Goal: Task Accomplishment & Management: Manage account settings

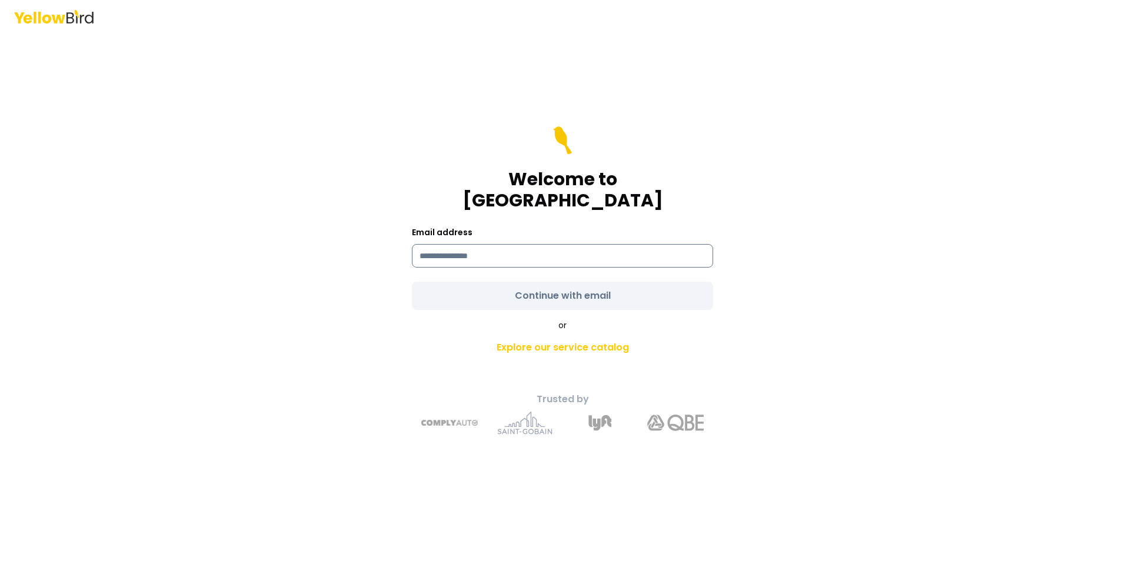
click at [508, 246] on input at bounding box center [562, 256] width 301 height 24
type input "**********"
click at [604, 276] on form "**********" at bounding box center [562, 218] width 301 height 184
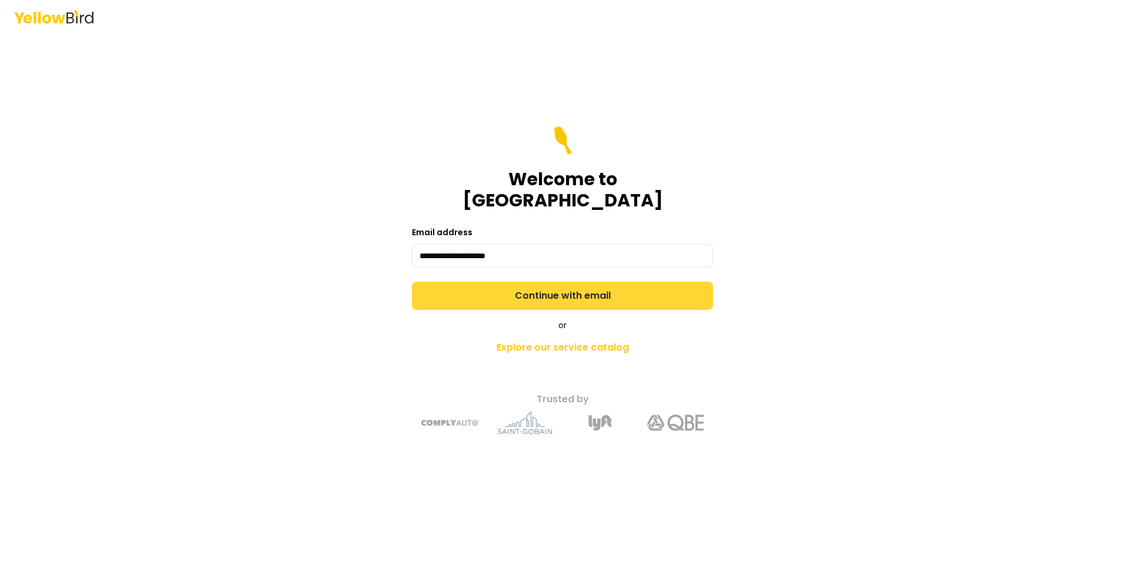
click at [604, 282] on button "Continue with email" at bounding box center [562, 296] width 301 height 28
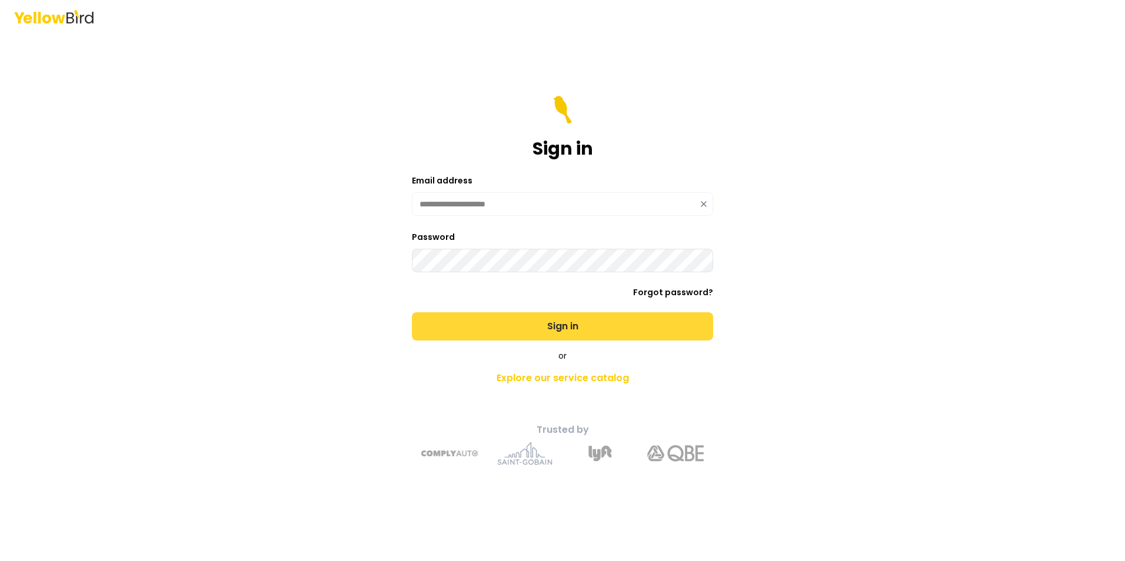
click at [616, 322] on button "Sign in" at bounding box center [562, 326] width 301 height 28
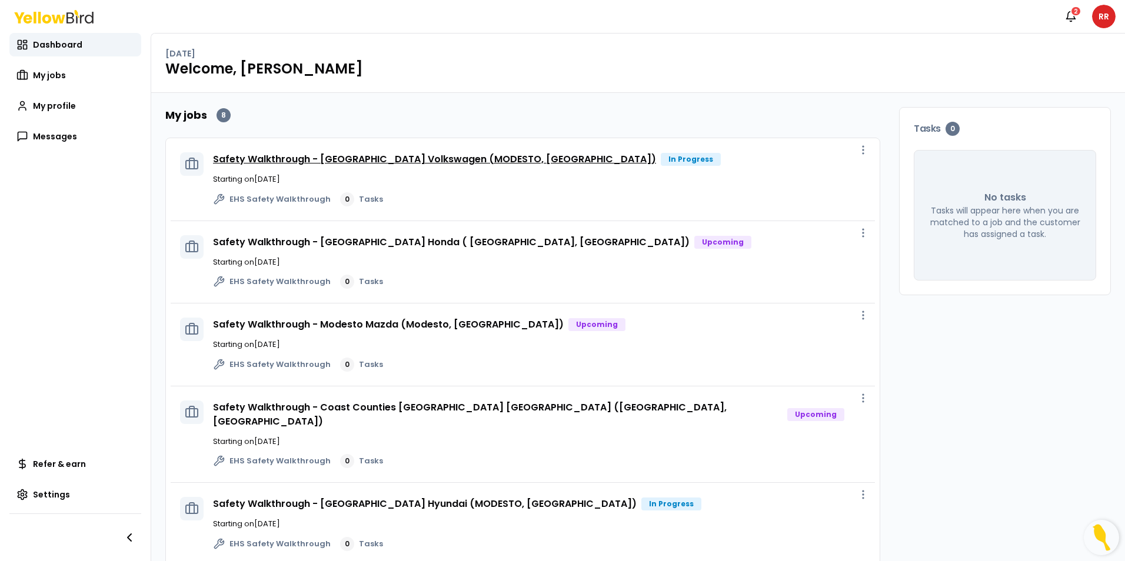
click at [409, 159] on link "Safety Walkthrough - [GEOGRAPHIC_DATA] Volkswagen (MODESTO, [GEOGRAPHIC_DATA])" at bounding box center [434, 159] width 443 height 14
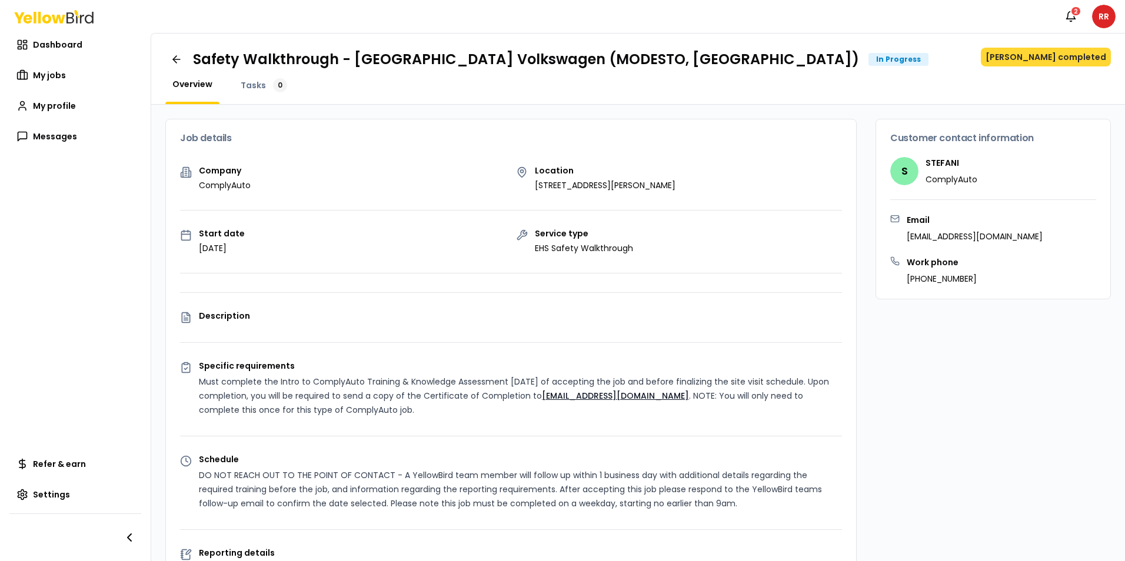
click at [1047, 54] on button "[PERSON_NAME] completed" at bounding box center [1046, 57] width 130 height 19
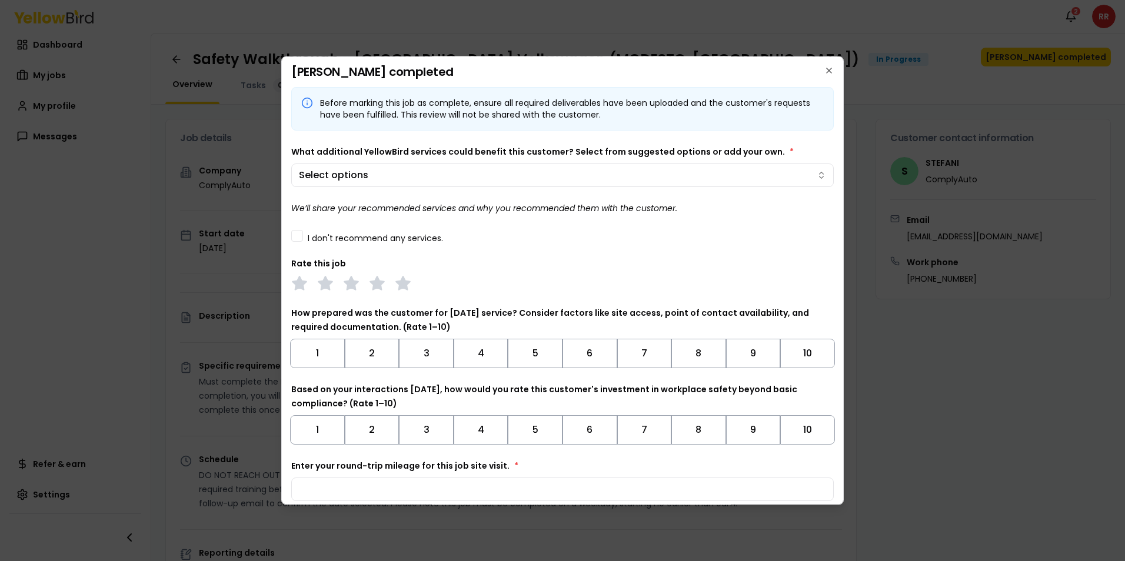
click at [297, 239] on button "I don't recommend any services." at bounding box center [297, 236] width 12 height 12
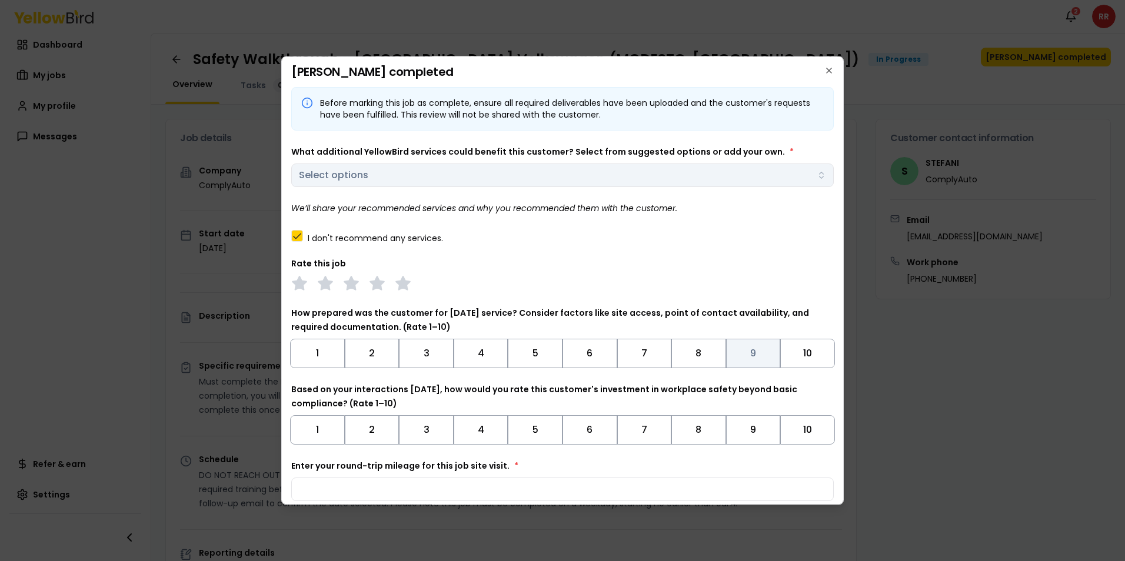
click at [747, 357] on button "9" at bounding box center [753, 353] width 55 height 29
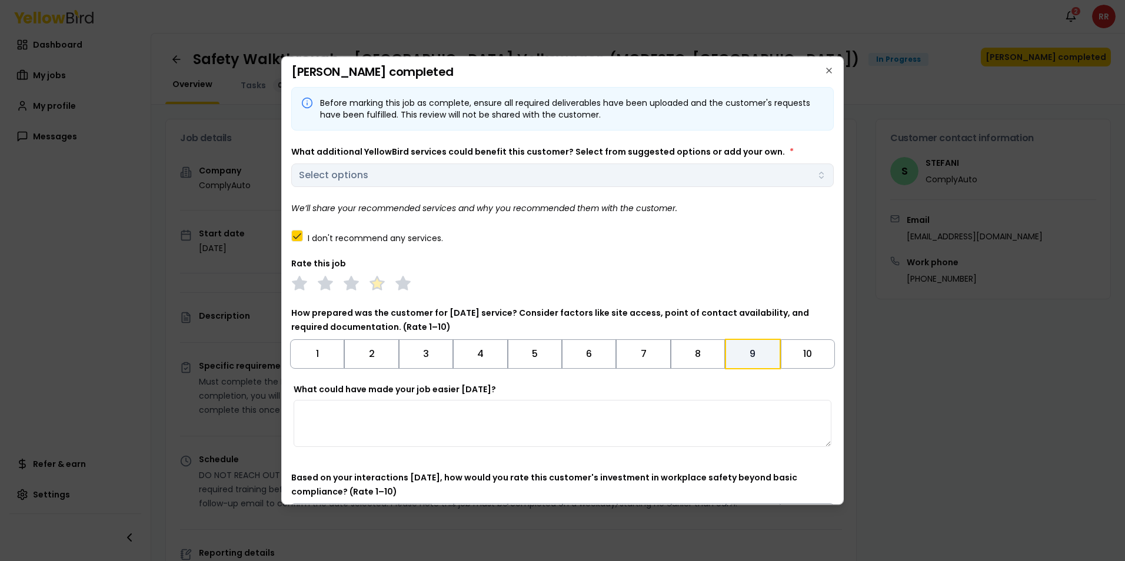
click at [380, 287] on polygon at bounding box center [377, 283] width 14 height 13
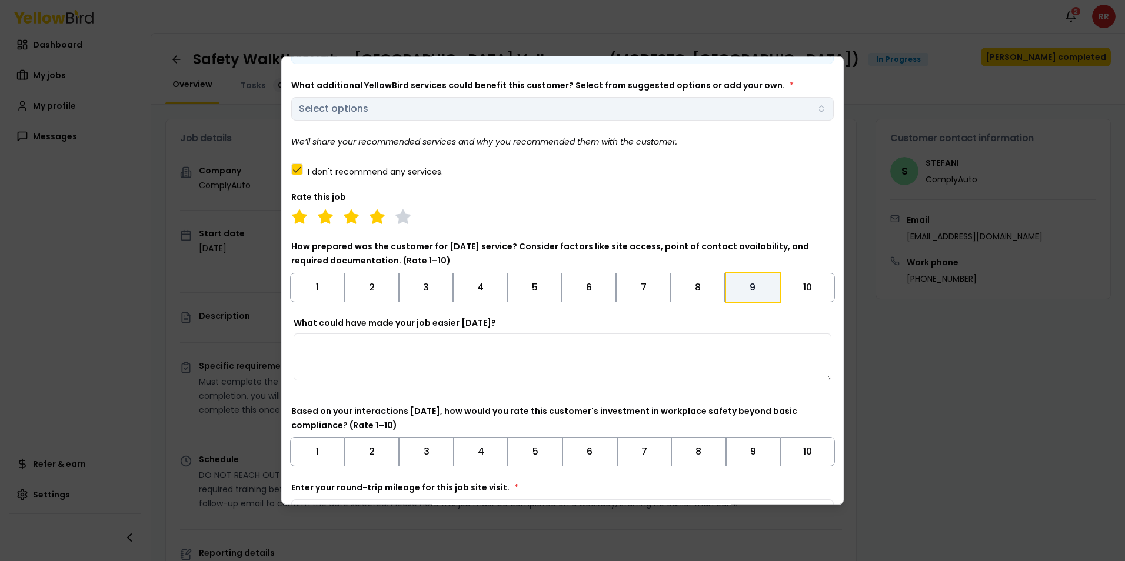
scroll to position [142, 0]
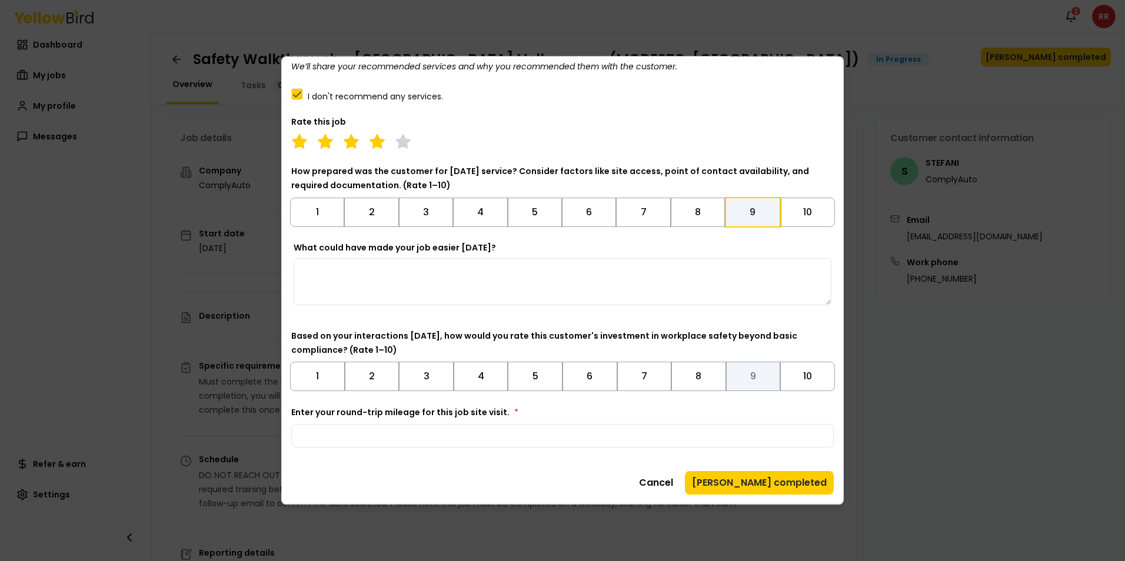
click at [756, 381] on button "9" at bounding box center [753, 376] width 55 height 29
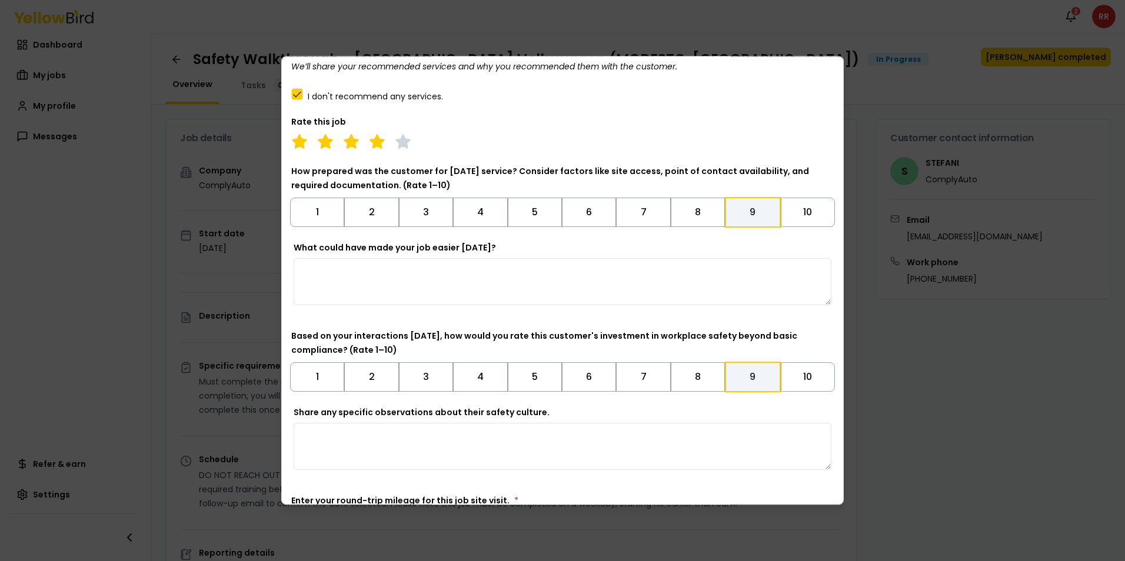
scroll to position [230, 0]
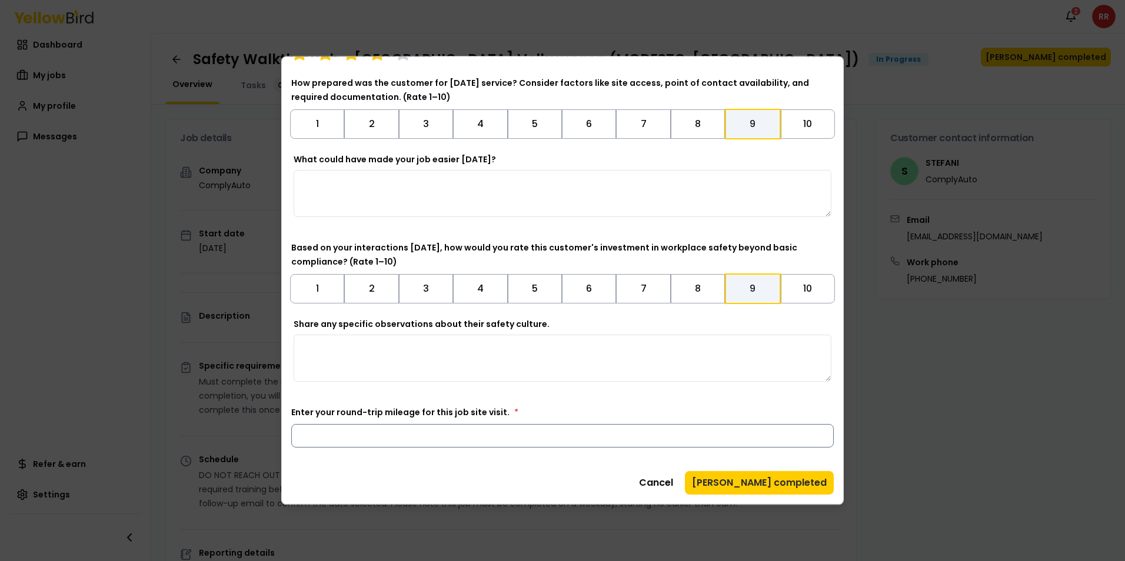
click at [419, 430] on input "Enter your round-trip mileage for this job site visit. *" at bounding box center [562, 436] width 542 height 24
type input "*"
click at [582, 367] on textarea "Share any specific observations about their safety culture." at bounding box center [563, 358] width 538 height 47
click at [565, 480] on div "Cancel Mark job completed" at bounding box center [562, 483] width 542 height 24
click at [768, 480] on button "[PERSON_NAME] completed" at bounding box center [759, 483] width 149 height 24
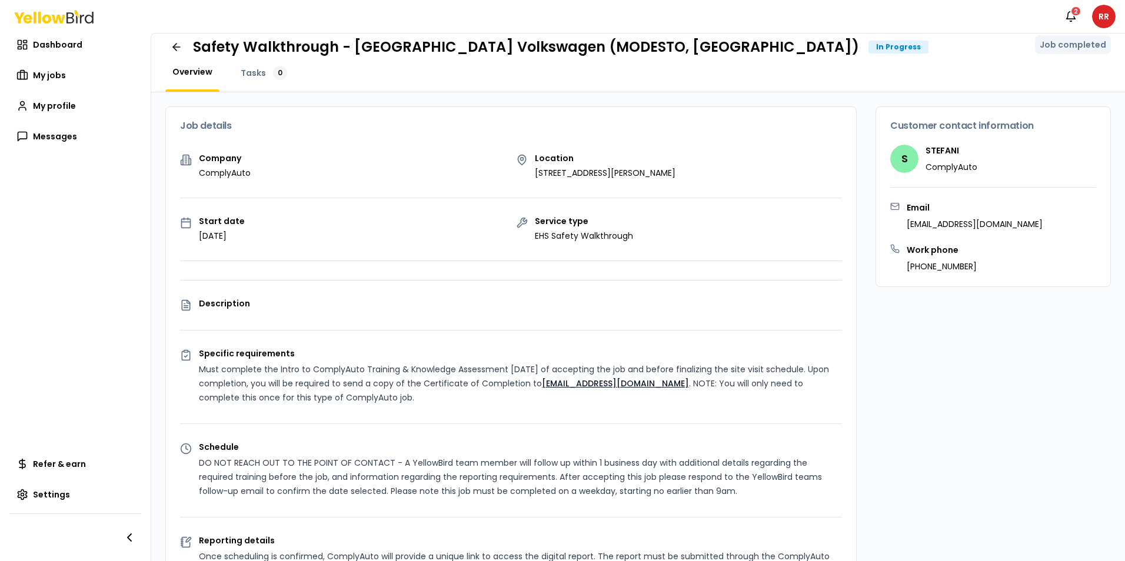
scroll to position [0, 0]
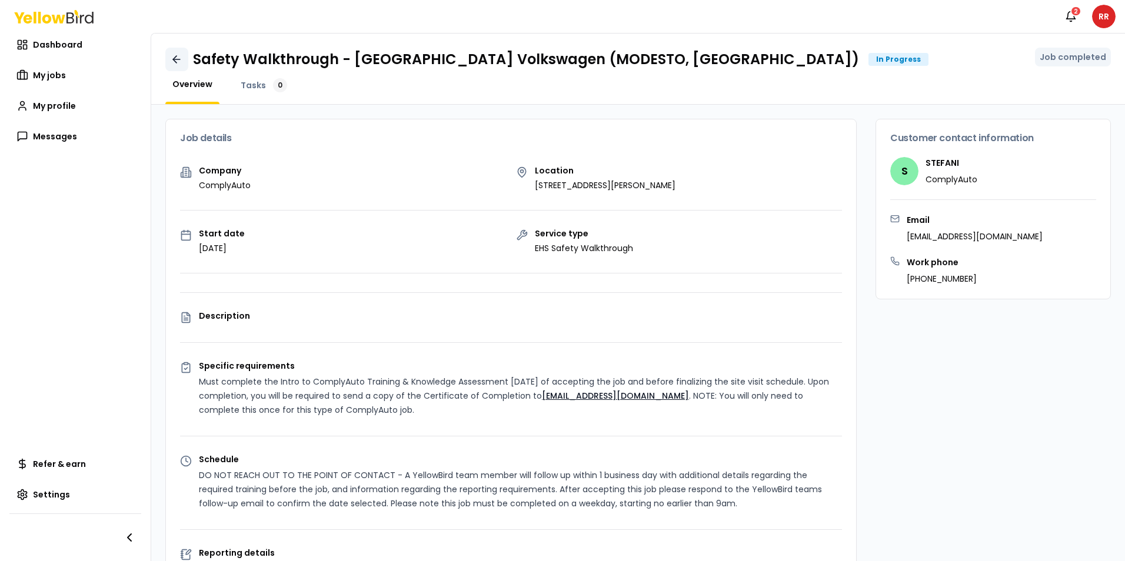
click at [177, 59] on icon at bounding box center [177, 59] width 7 height 0
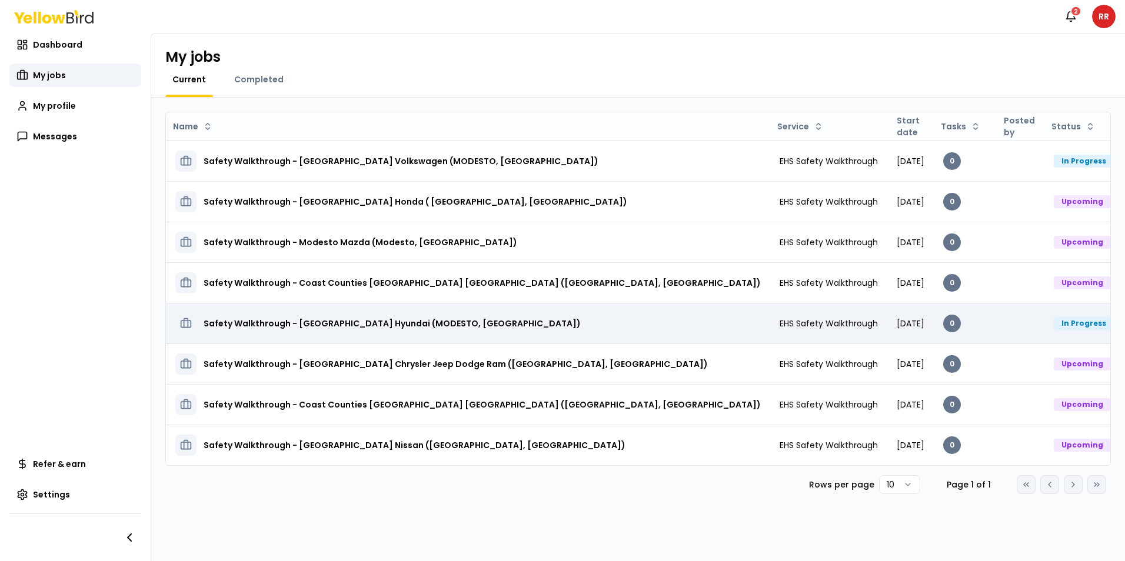
click at [335, 325] on h3 "Safety Walkthrough - [GEOGRAPHIC_DATA] Hyundai (MODESTO, [GEOGRAPHIC_DATA])" at bounding box center [392, 323] width 377 height 21
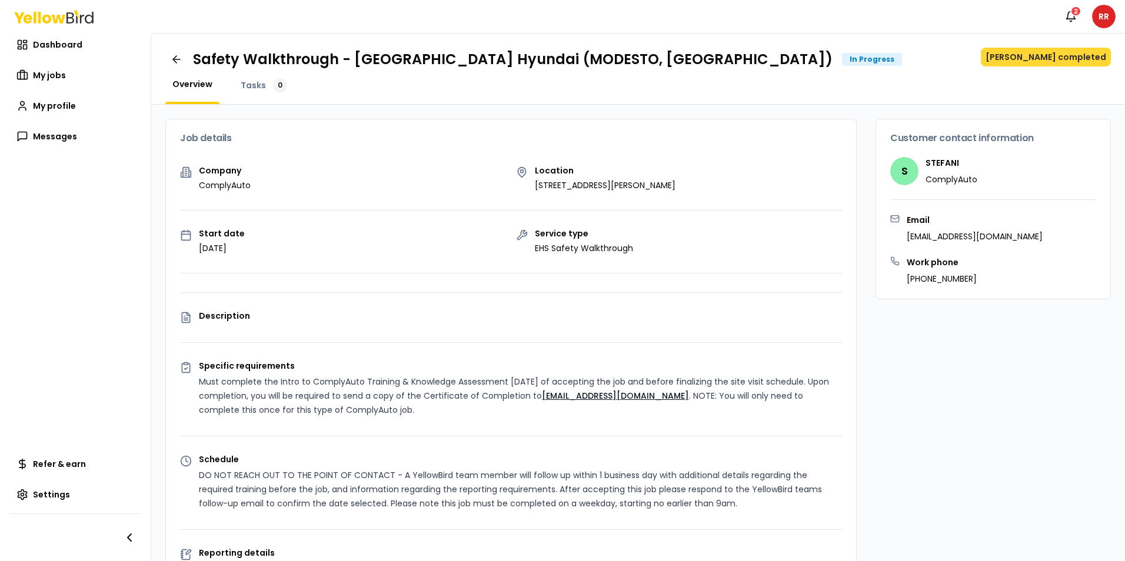
click at [1061, 63] on button "[PERSON_NAME] completed" at bounding box center [1046, 57] width 130 height 19
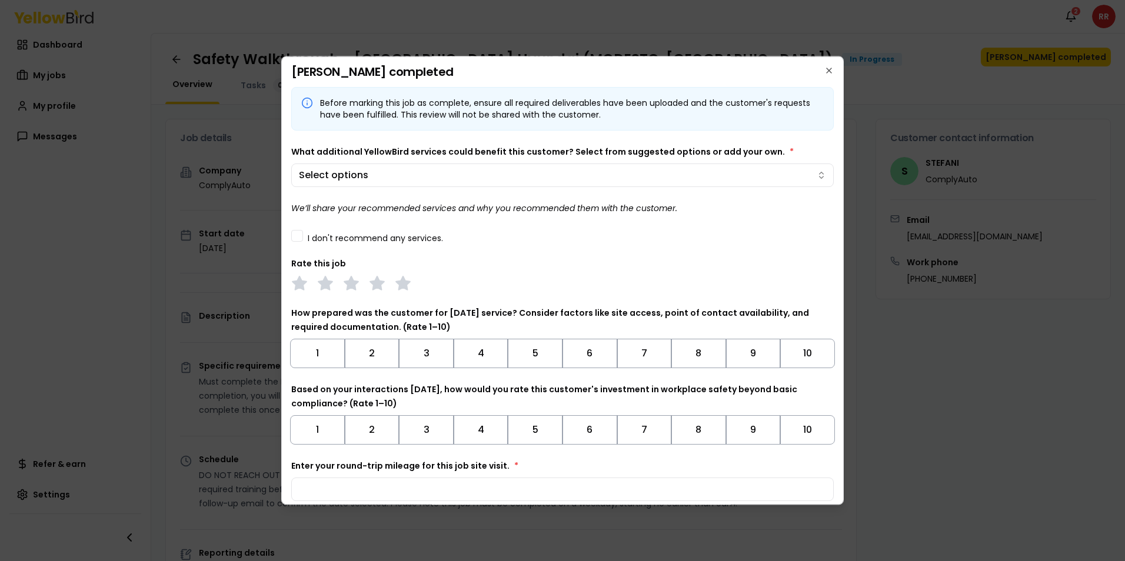
click at [302, 235] on button "I don't recommend any services." at bounding box center [297, 236] width 12 height 12
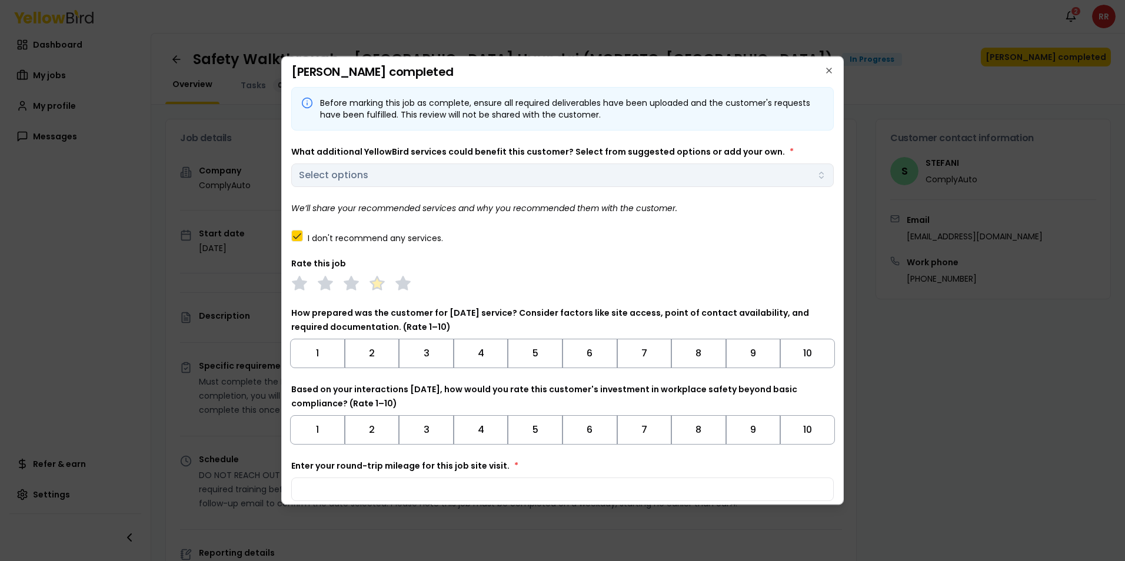
click at [376, 287] on polygon at bounding box center [377, 283] width 14 height 13
click at [750, 362] on button "9" at bounding box center [753, 353] width 55 height 29
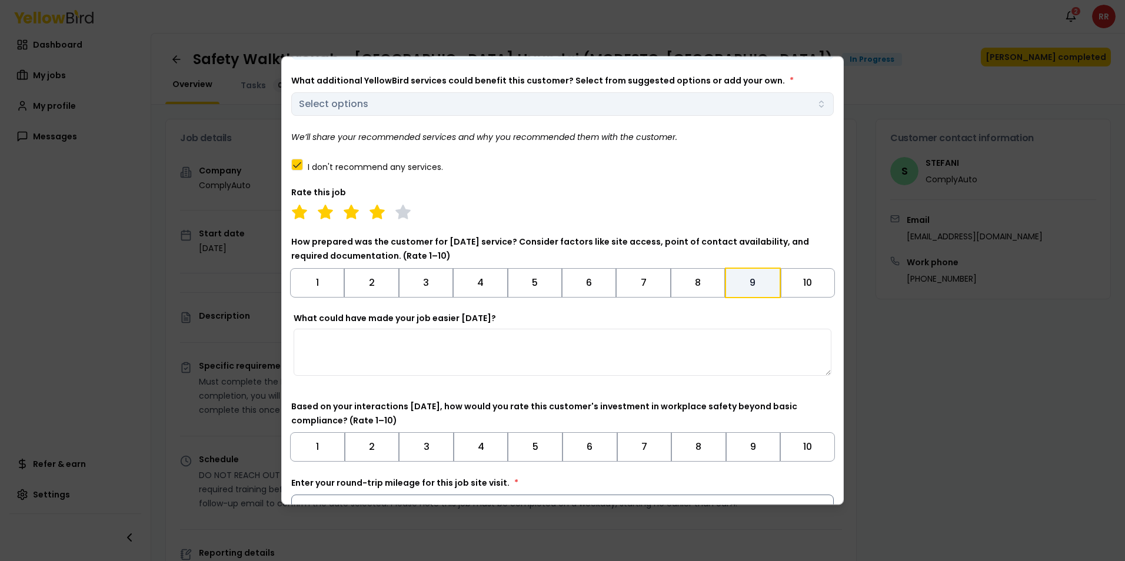
scroll to position [142, 0]
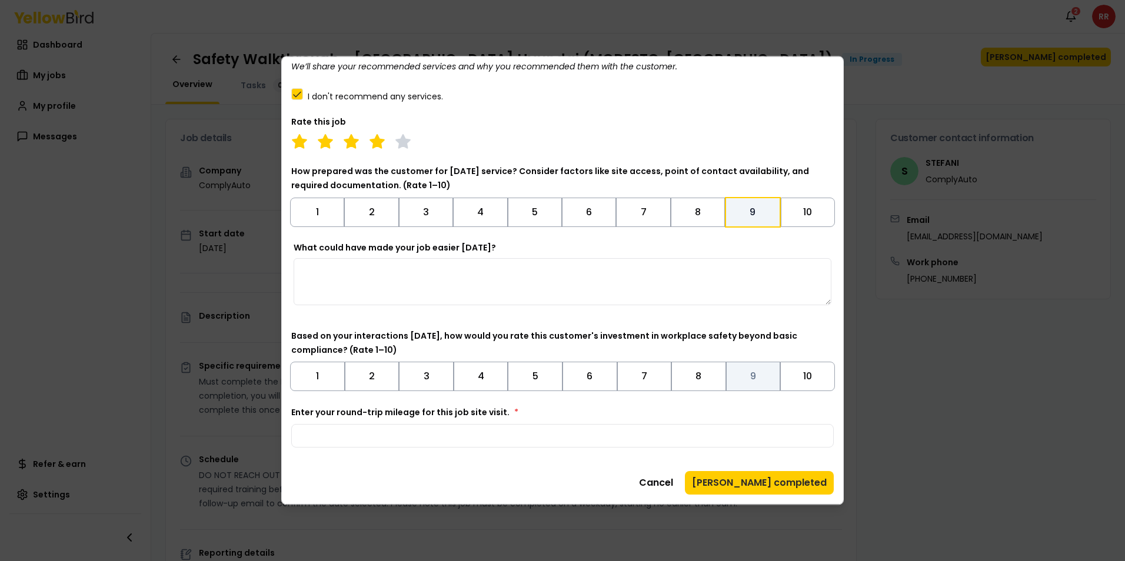
click at [751, 388] on button "9" at bounding box center [753, 376] width 55 height 29
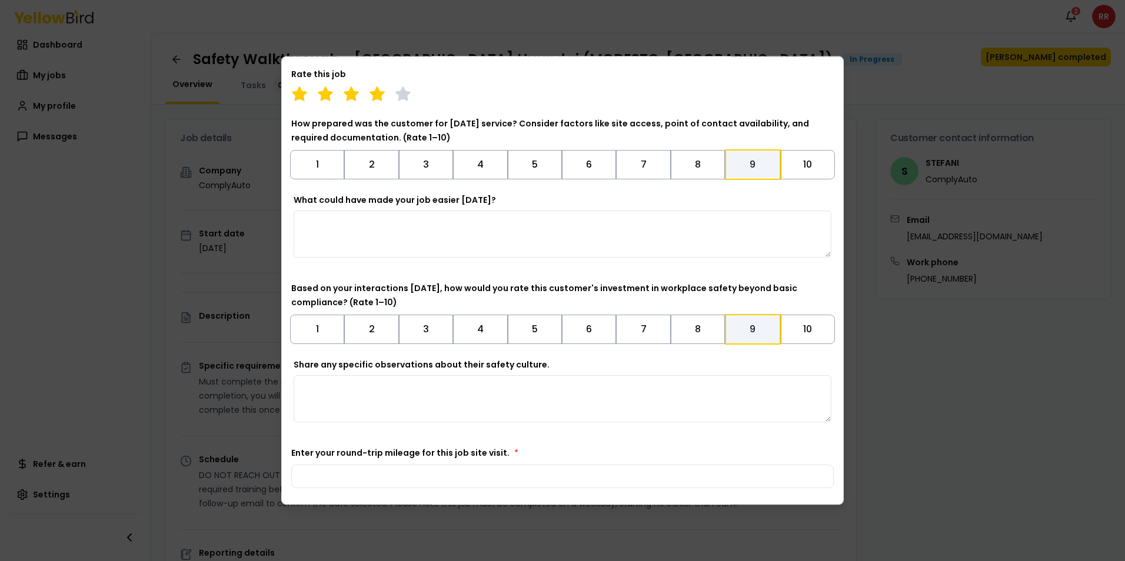
scroll to position [230, 0]
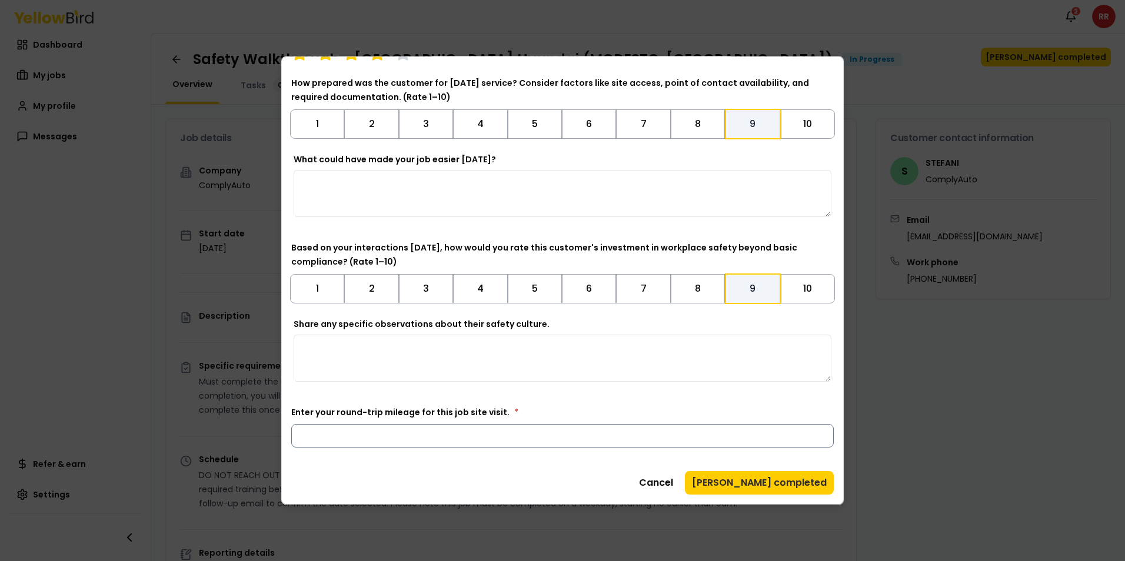
click at [444, 444] on input "Enter your round-trip mileage for this job site visit. *" at bounding box center [562, 436] width 542 height 24
type input "*"
click at [432, 491] on div "Cancel Mark job completed" at bounding box center [562, 483] width 542 height 24
click at [793, 484] on button "[PERSON_NAME] completed" at bounding box center [759, 483] width 149 height 24
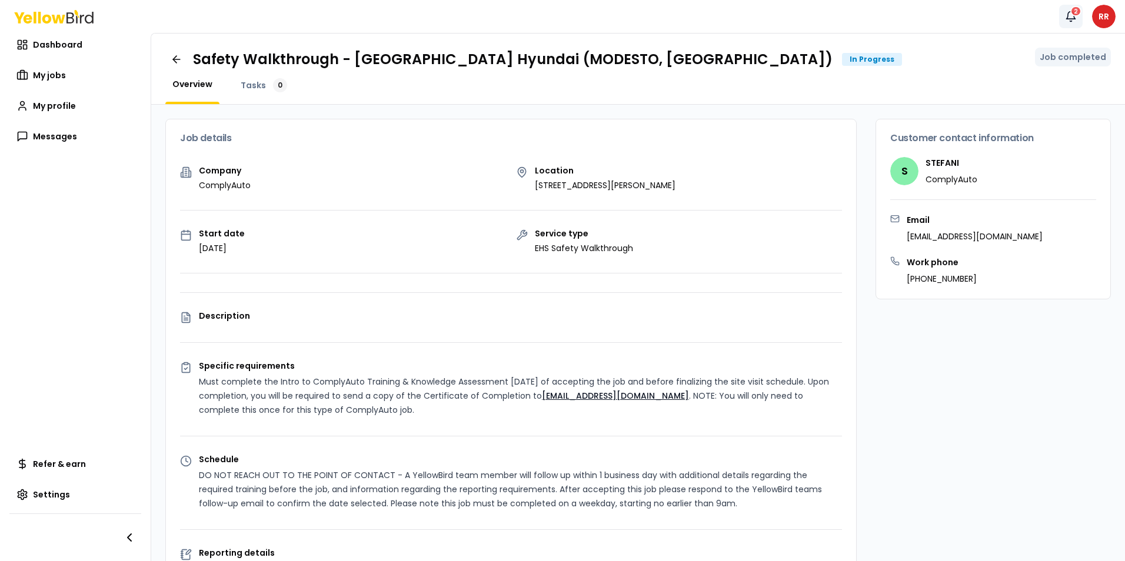
click at [1071, 11] on div "2" at bounding box center [1075, 11] width 11 height 11
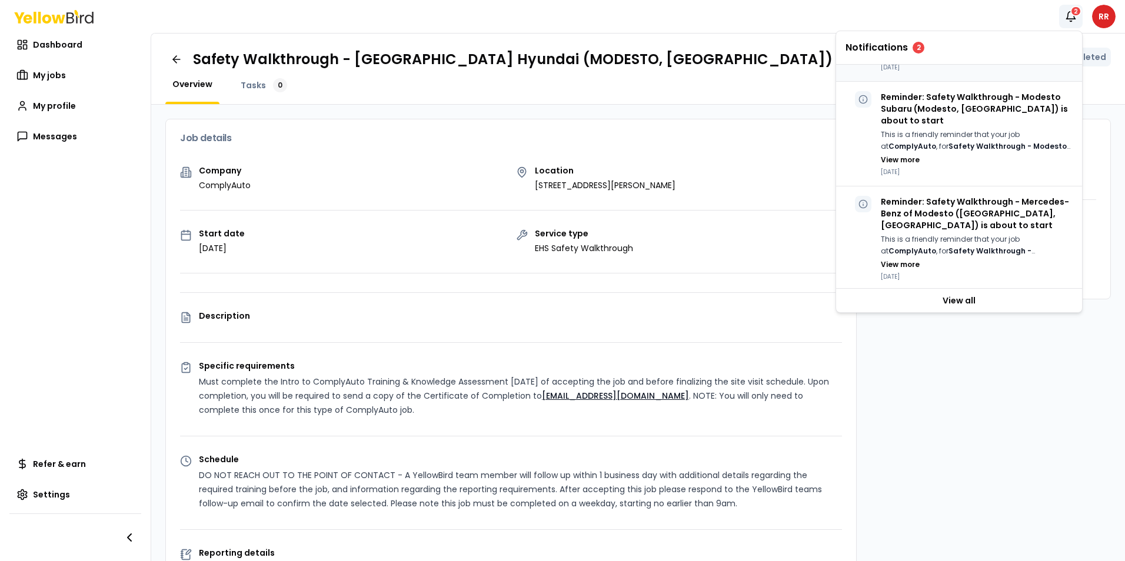
scroll to position [690, 0]
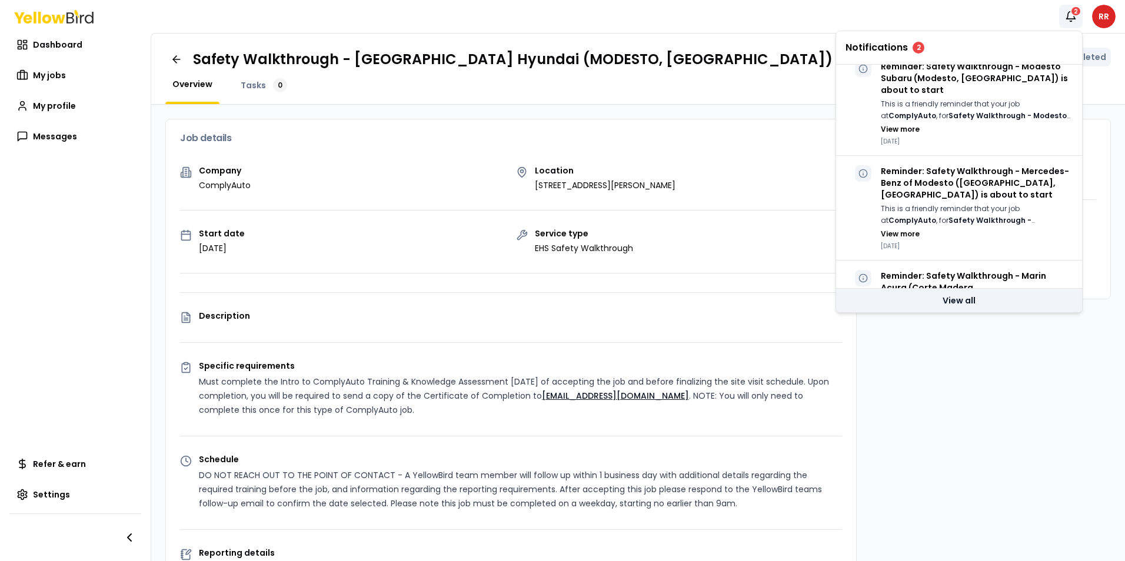
click at [965, 299] on link "View all" at bounding box center [959, 301] width 246 height 24
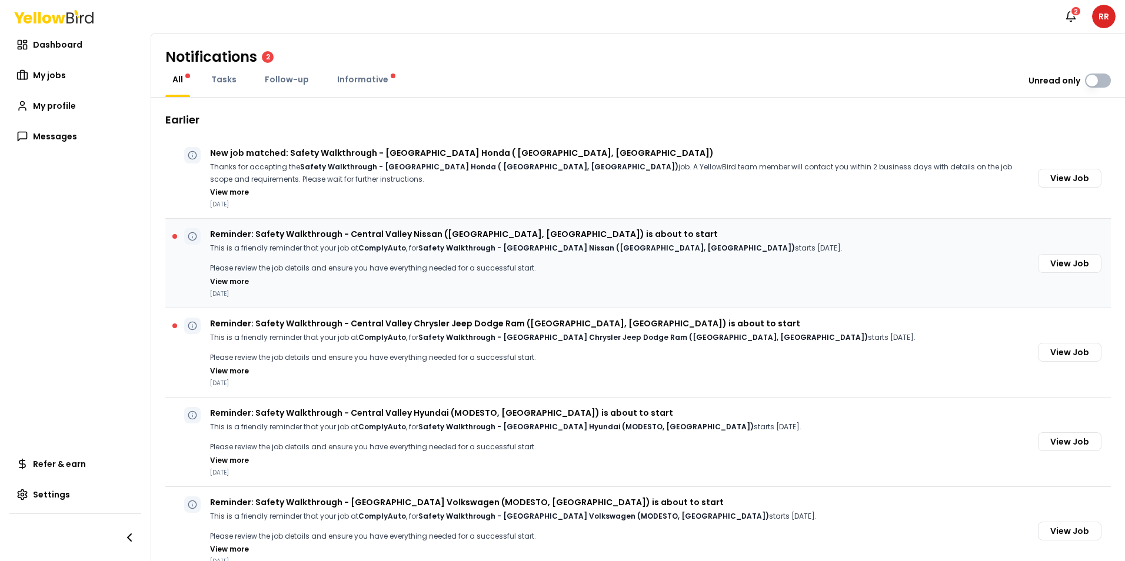
click at [257, 241] on div "Reminder: Safety Walkthrough - Central Valley Nissan (Modesto, [GEOGRAPHIC_DATA…" at bounding box center [526, 263] width 632 height 70
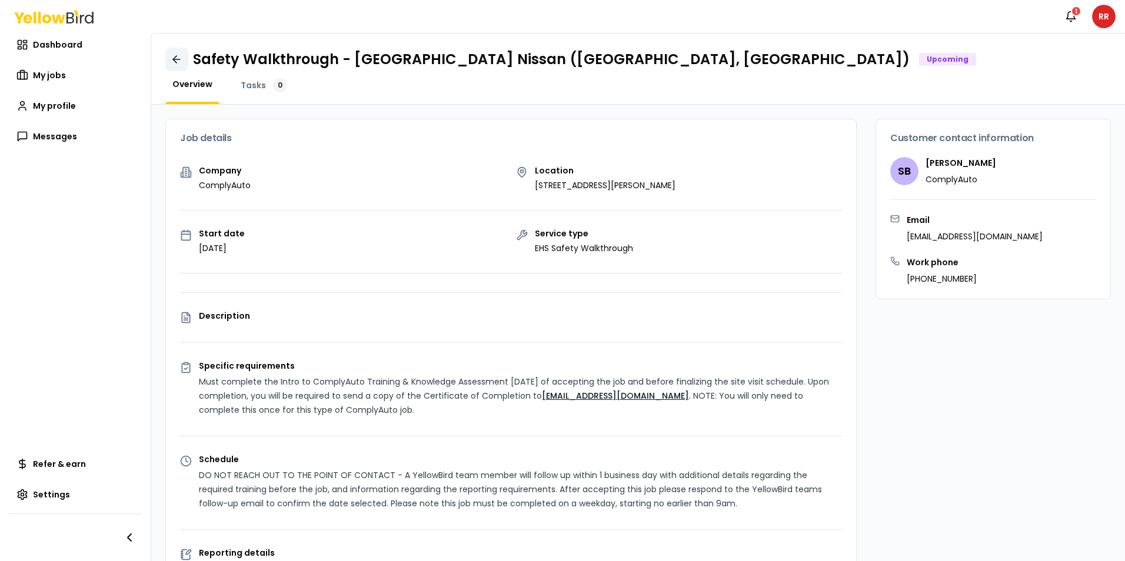
click at [174, 58] on icon at bounding box center [177, 60] width 12 height 12
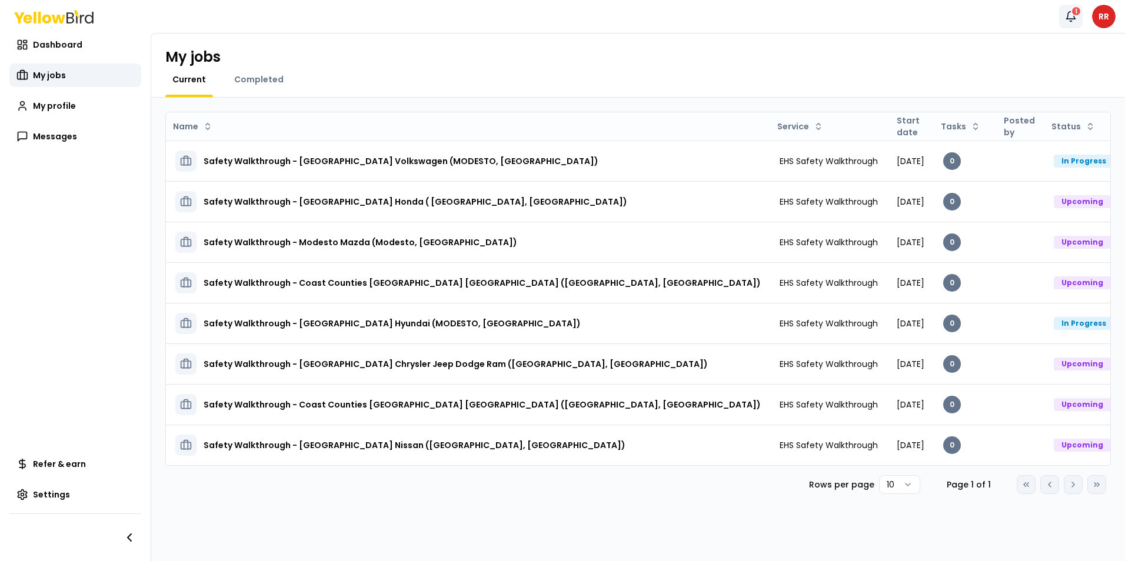
click at [1078, 16] on div "1" at bounding box center [1076, 11] width 11 height 11
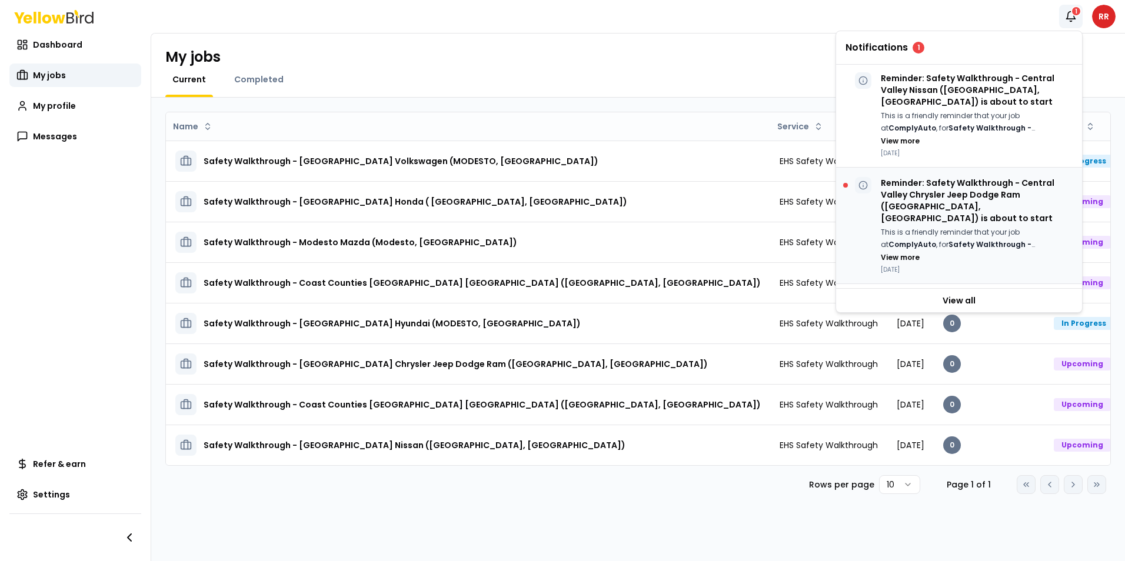
scroll to position [118, 0]
click at [937, 178] on p "Reminder: Safety Walkthrough - Central Valley Chrysler Jeep Dodge Ram ([GEOGRAP…" at bounding box center [977, 201] width 192 height 47
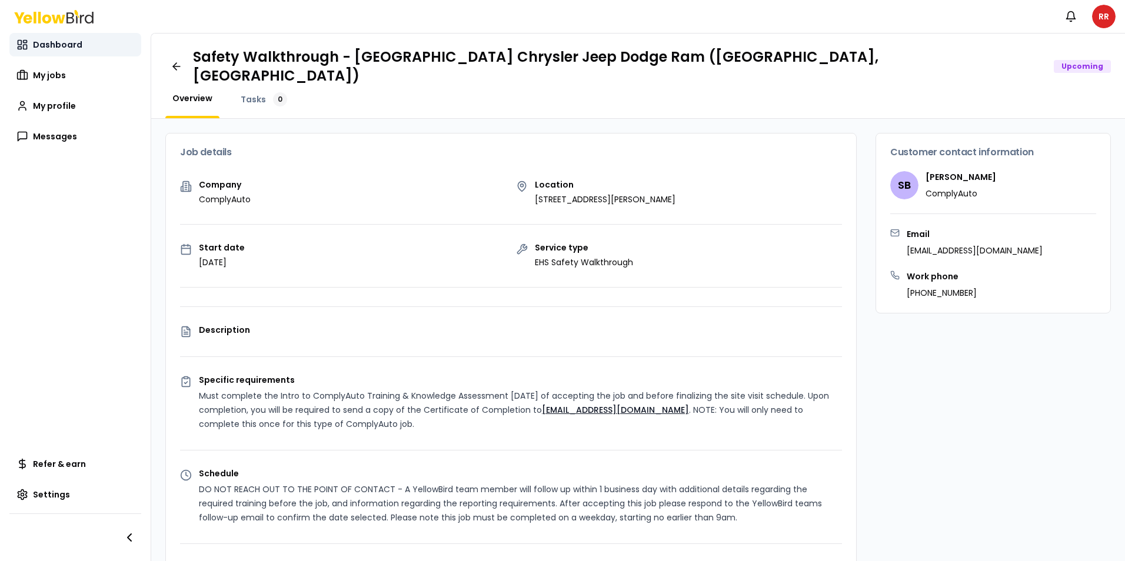
click at [46, 48] on span "Dashboard" at bounding box center [57, 45] width 49 height 12
